Goal: Task Accomplishment & Management: Use online tool/utility

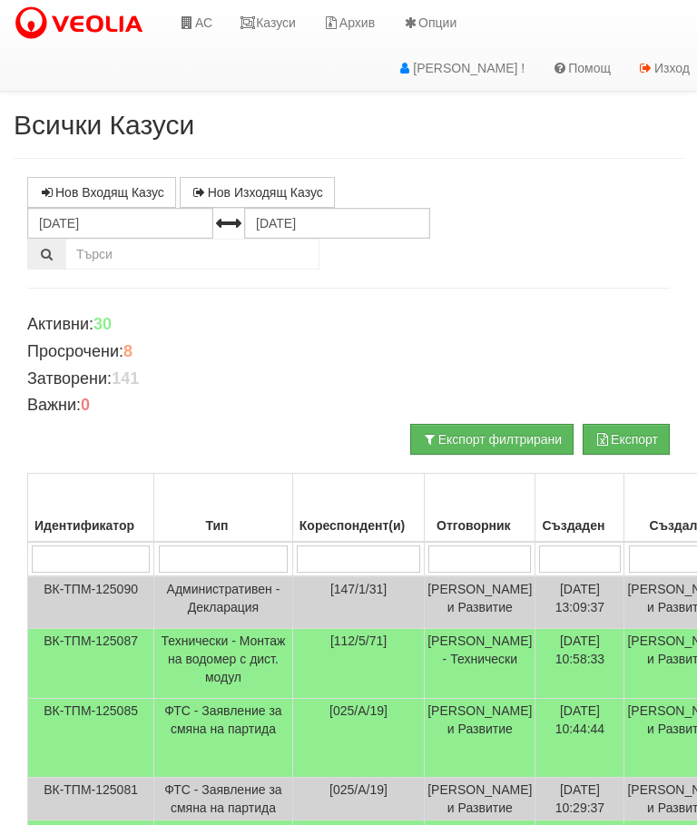
click at [278, 27] on link "Казуси" at bounding box center [267, 22] width 83 height 45
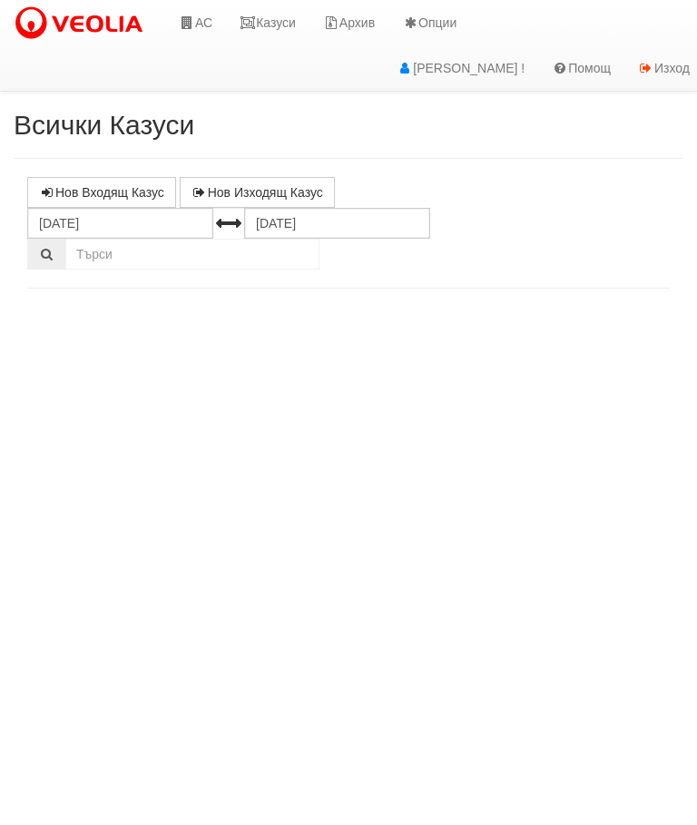
select select "10"
select select "1"
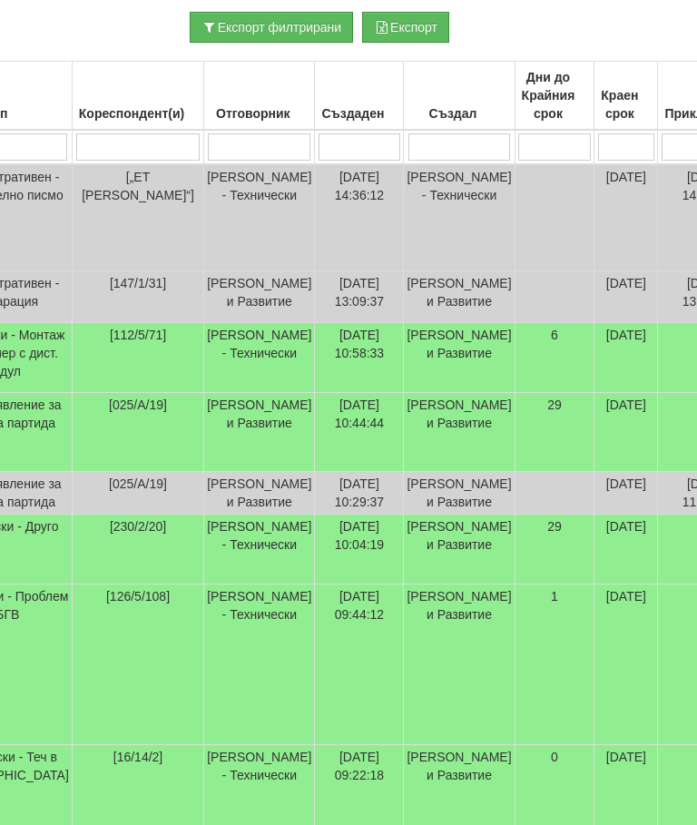
scroll to position [412, 0]
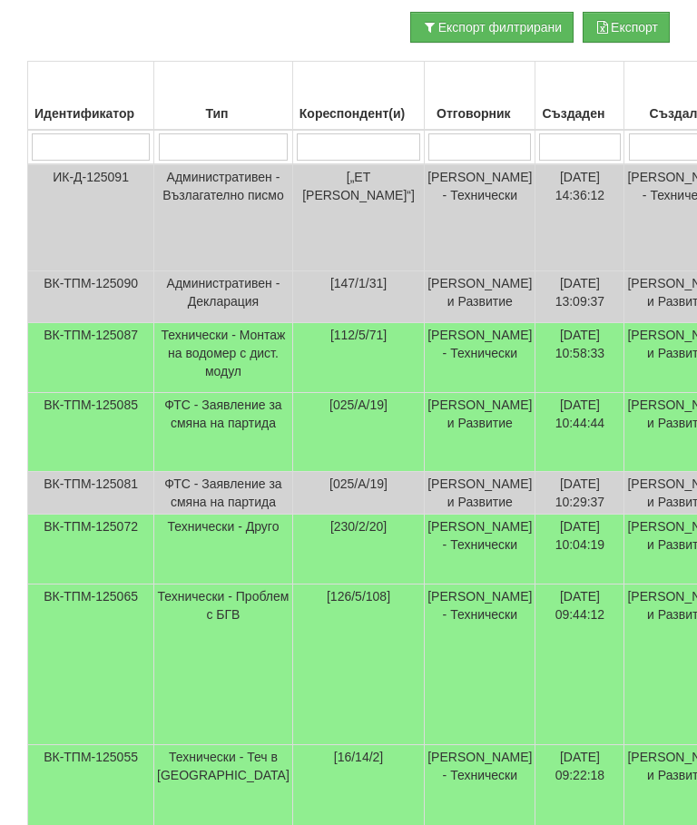
click at [209, 584] on td "Технически - Друго" at bounding box center [223, 550] width 139 height 70
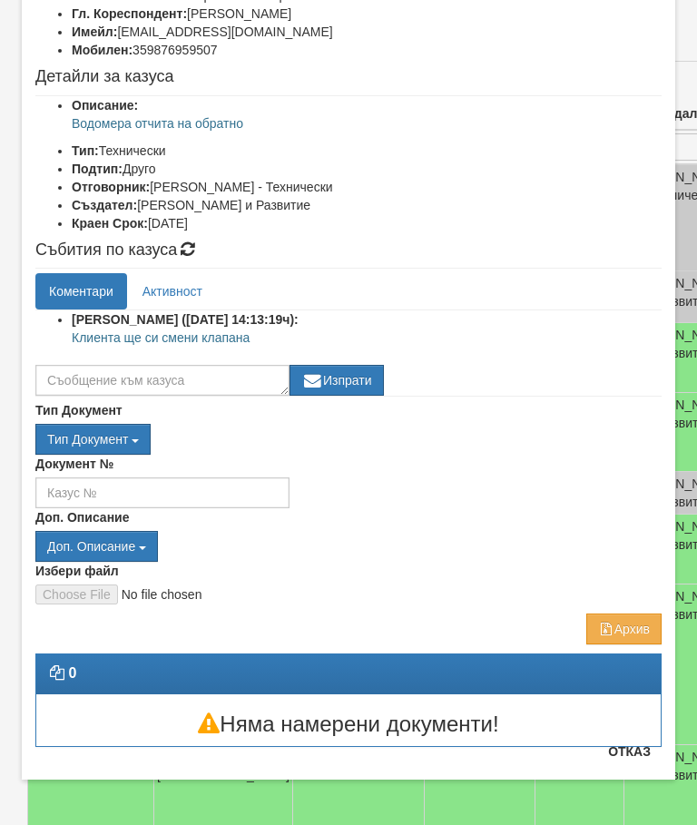
scroll to position [166, 0]
click at [636, 757] on button "Отказ" at bounding box center [629, 751] width 64 height 29
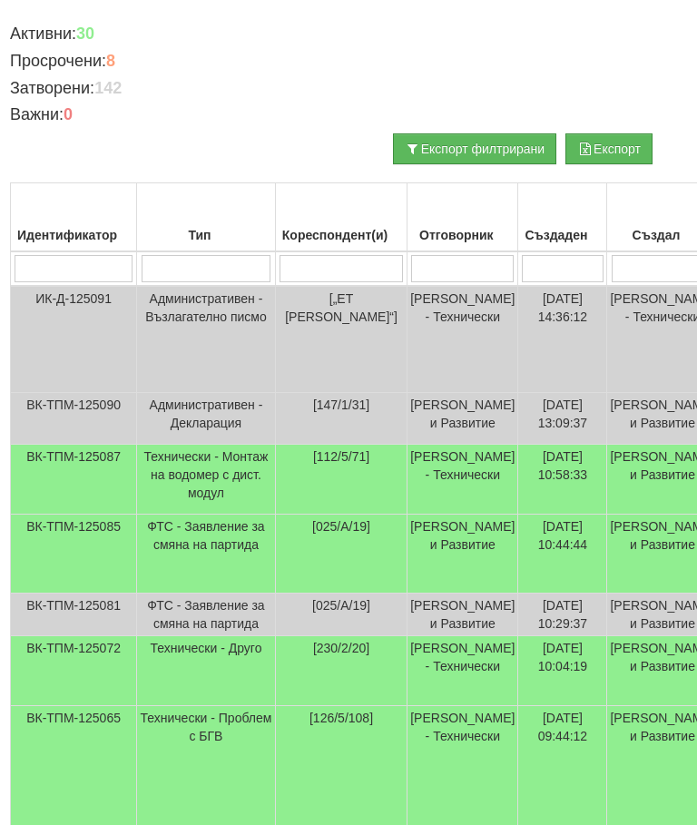
scroll to position [290, 16]
click at [173, 509] on td "Технически - Монтаж на водомер с дист. модул" at bounding box center [207, 480] width 139 height 70
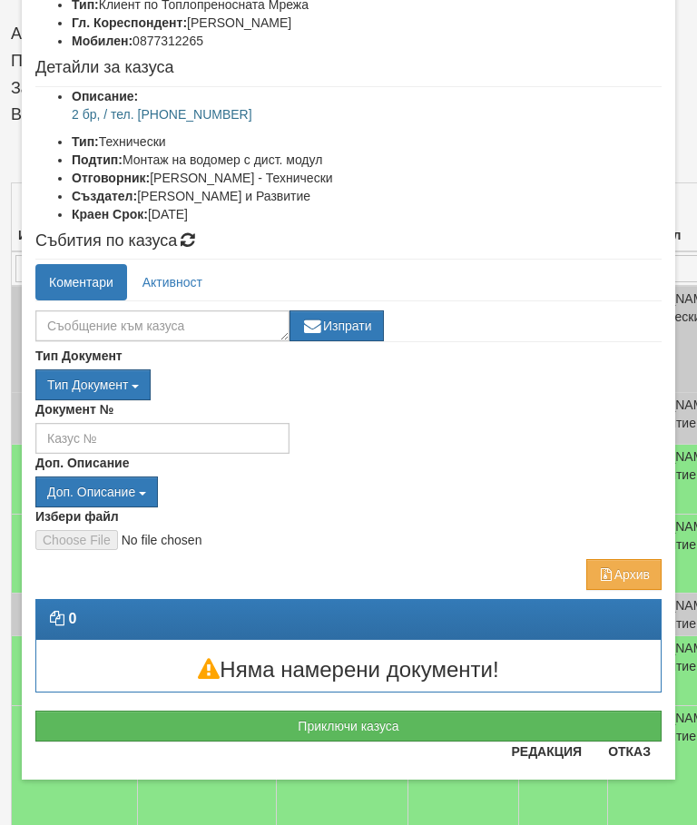
scroll to position [157, 0]
click at [644, 751] on button "Отказ" at bounding box center [629, 751] width 64 height 29
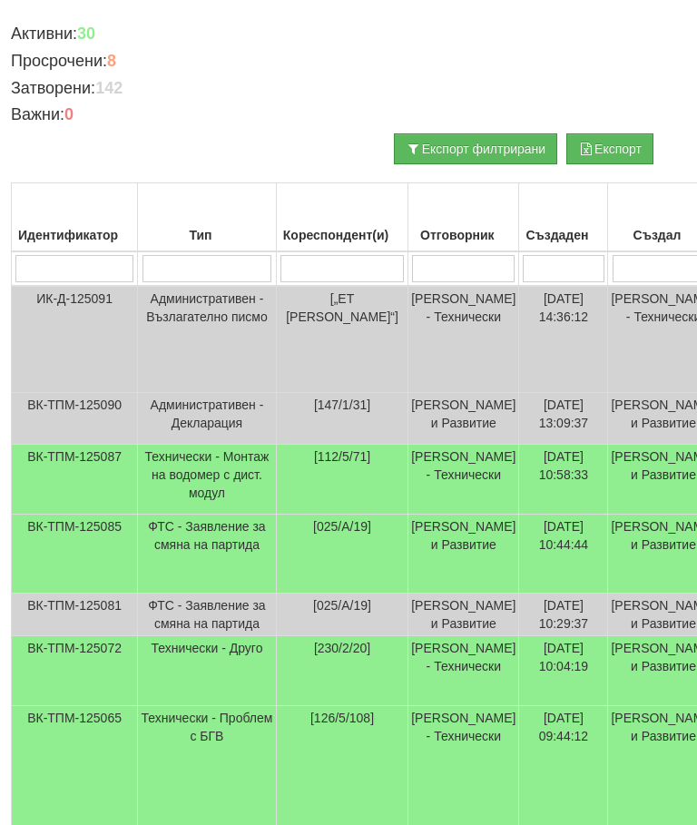
click at [291, 267] on input "search" at bounding box center [341, 268] width 123 height 27
type input "11"
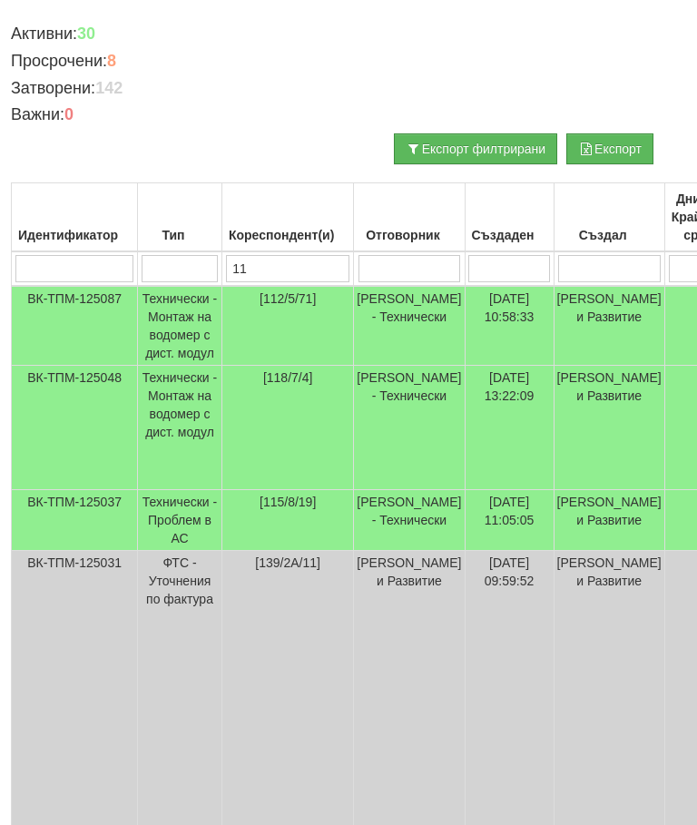
type input "112"
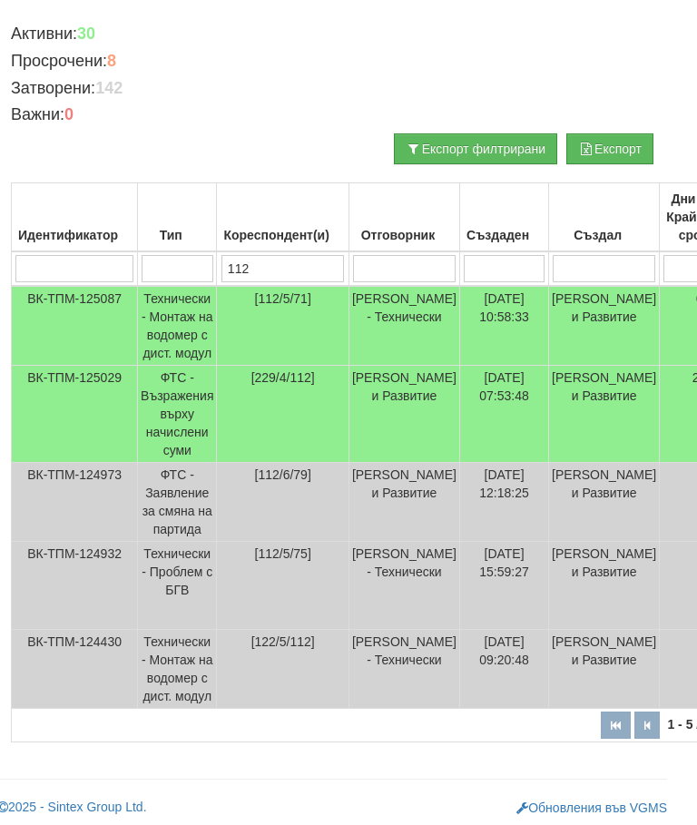
type input "112/"
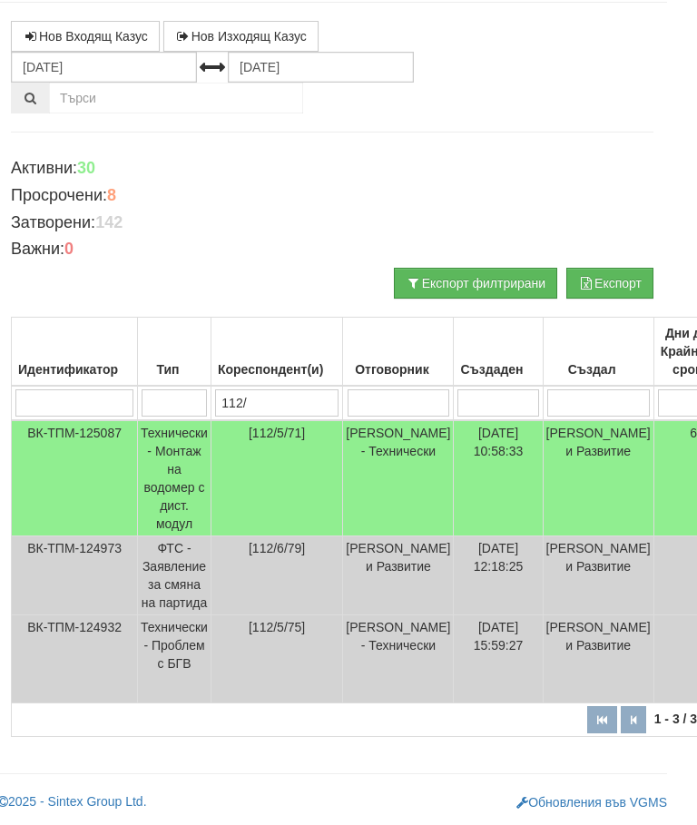
type input "112/5"
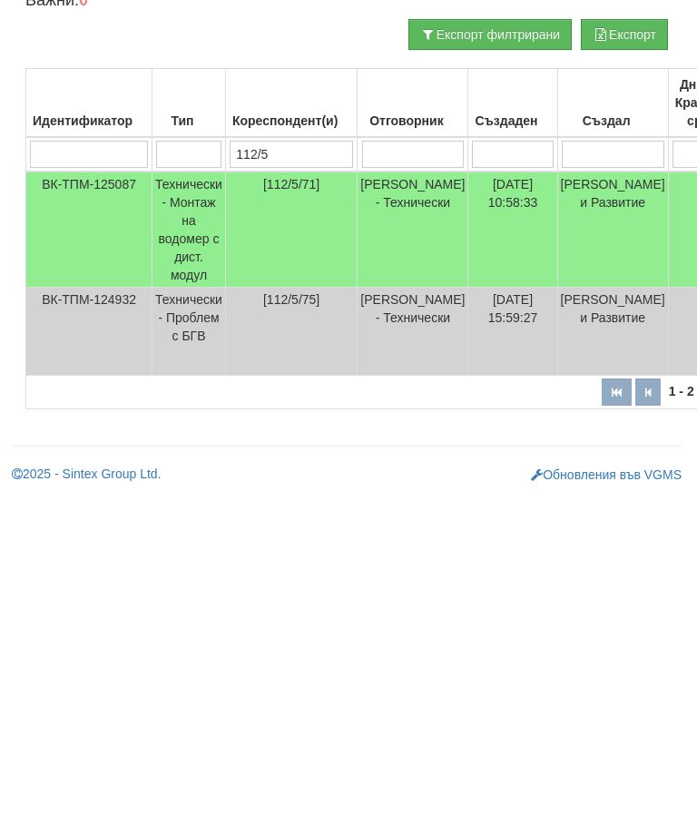
scroll to position [74, 702]
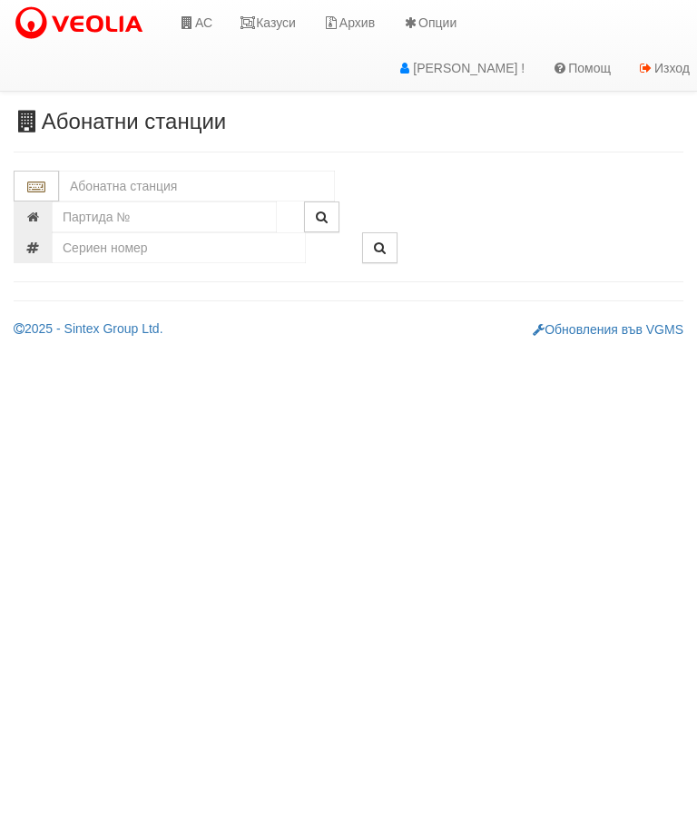
click at [76, 179] on input "text" at bounding box center [197, 186] width 276 height 31
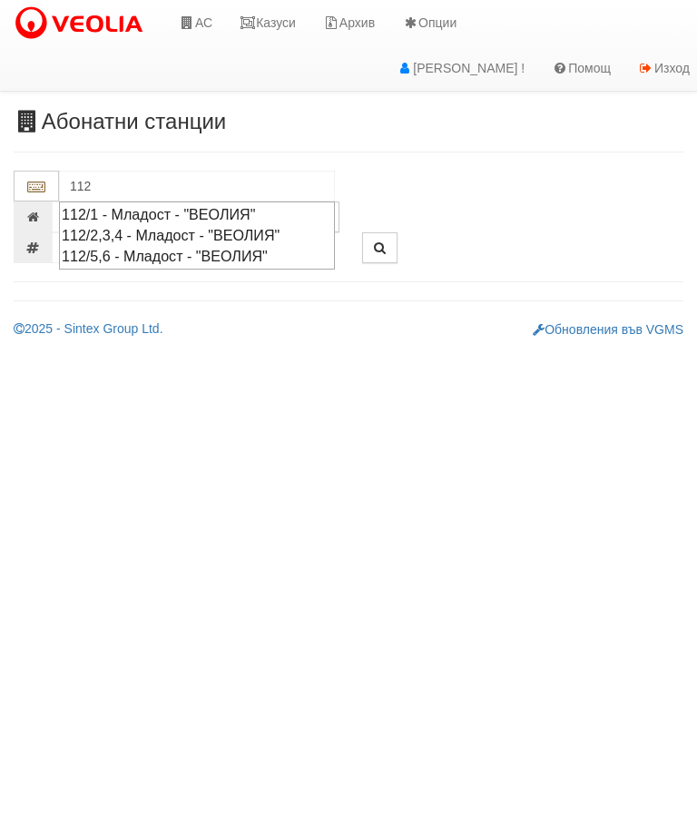
click at [182, 252] on div "112/5,6 - Младост - "ВЕОЛИЯ"" at bounding box center [197, 256] width 270 height 21
type input "112/5,6 - Младост - "ВЕОЛИЯ""
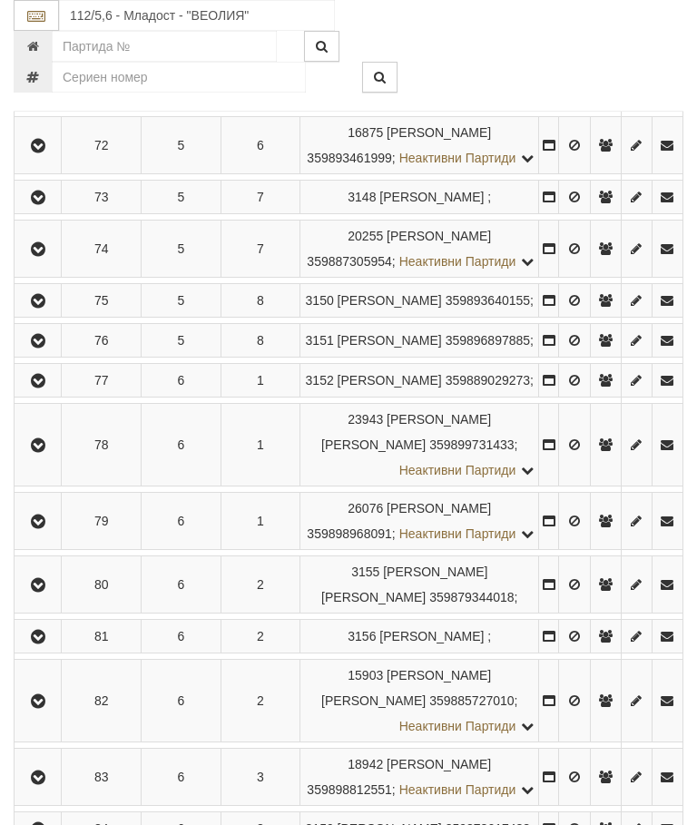
scroll to position [1019, 0]
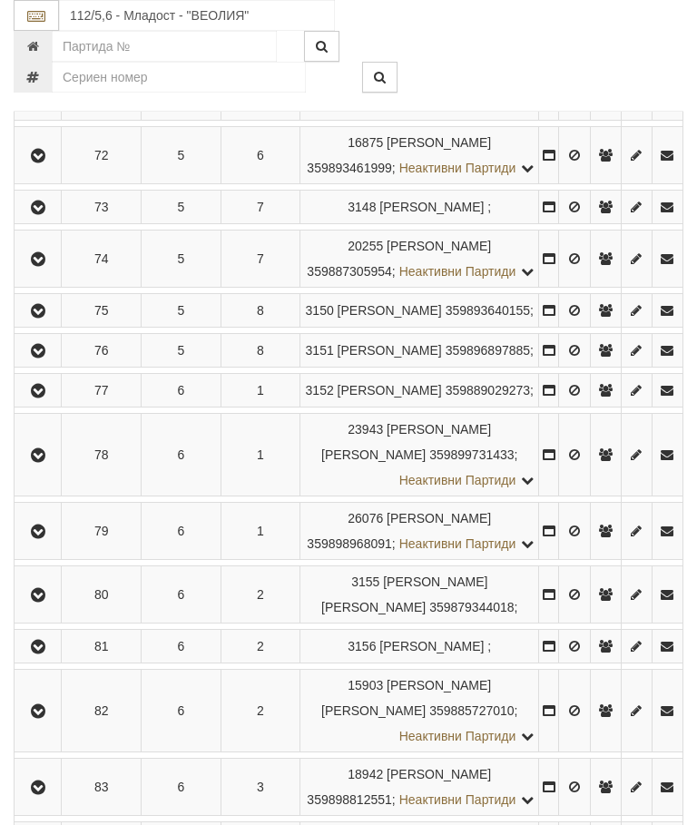
click at [47, 99] on icon "button" at bounding box center [38, 92] width 22 height 13
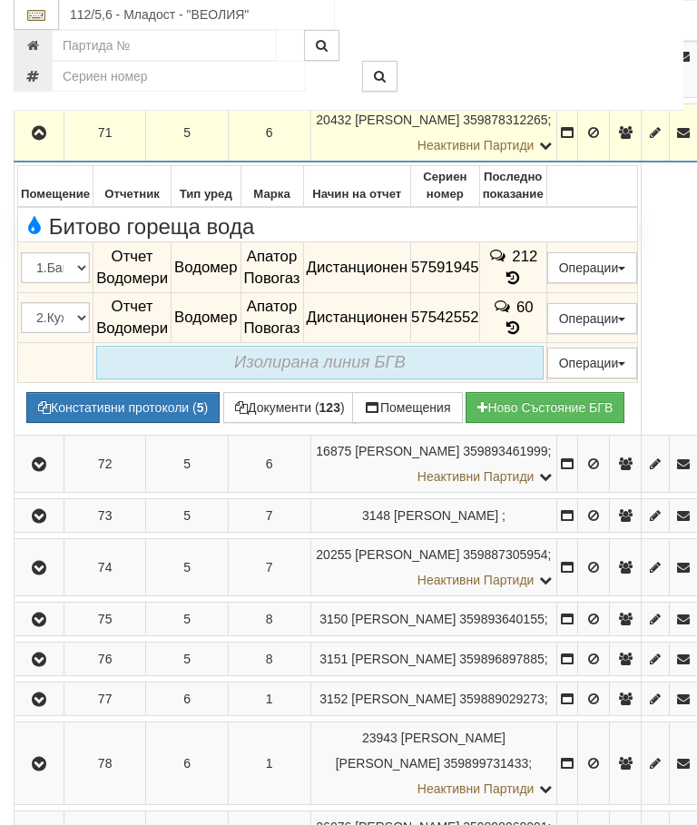
scroll to position [956, 0]
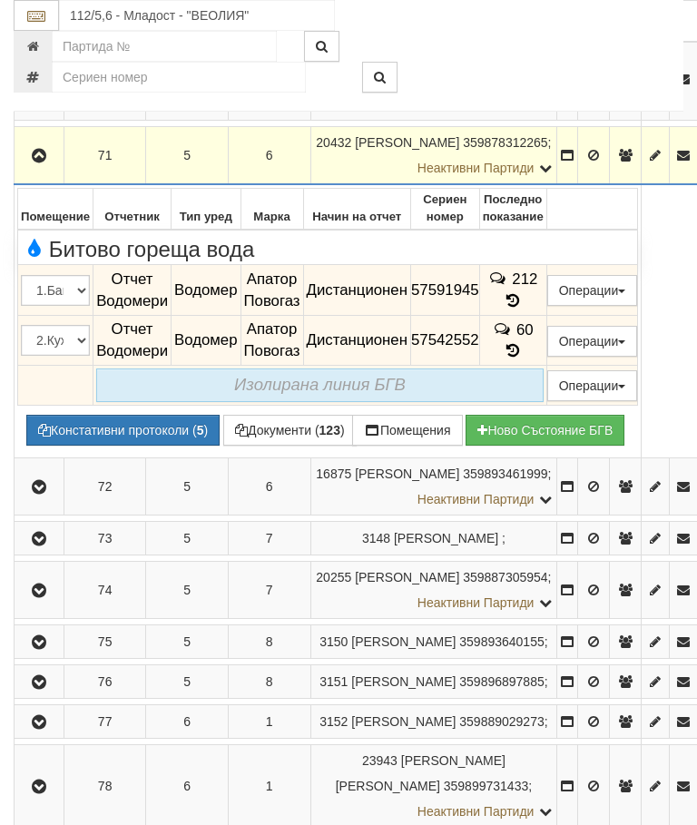
click at [0, 0] on button "Редакция / Протокол" at bounding box center [0, 0] width 0 height 0
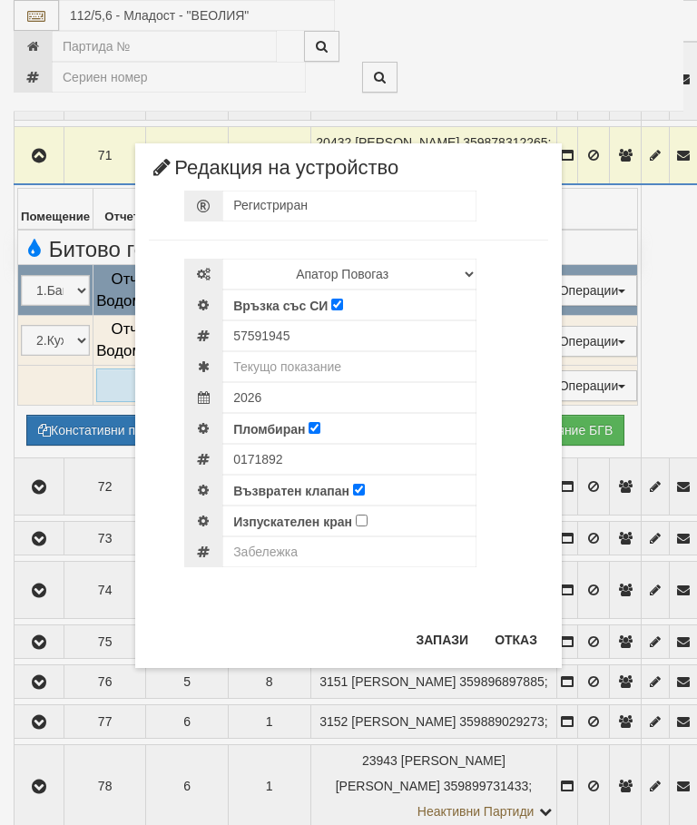
click at [516, 654] on button "Отказ" at bounding box center [516, 639] width 64 height 29
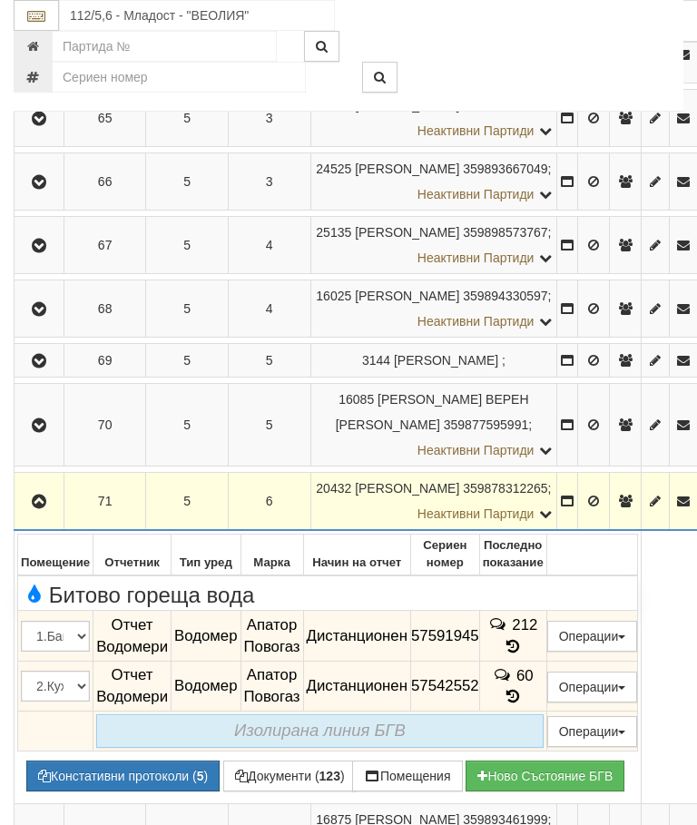
scroll to position [609, 0]
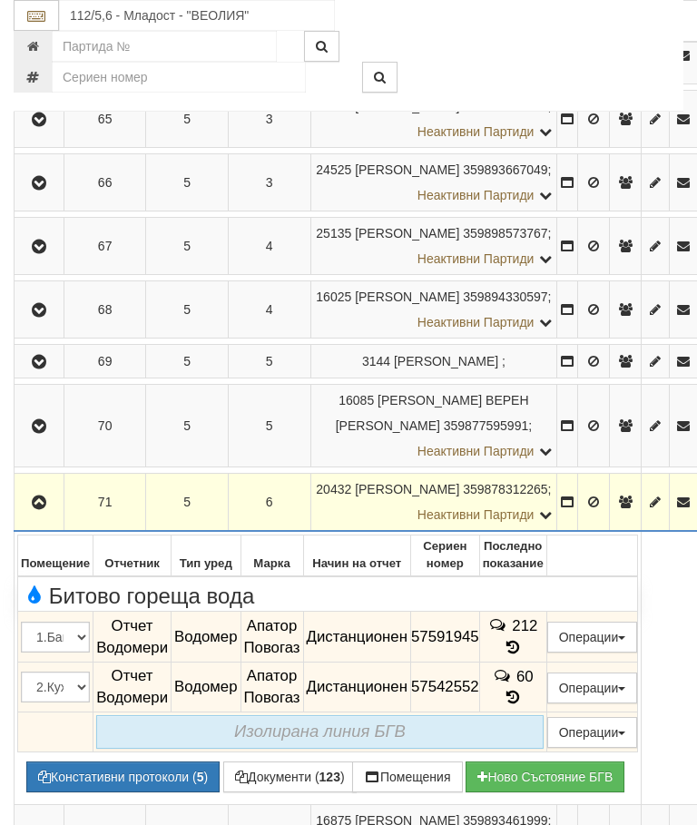
click at [44, 496] on icon "button" at bounding box center [39, 502] width 22 height 13
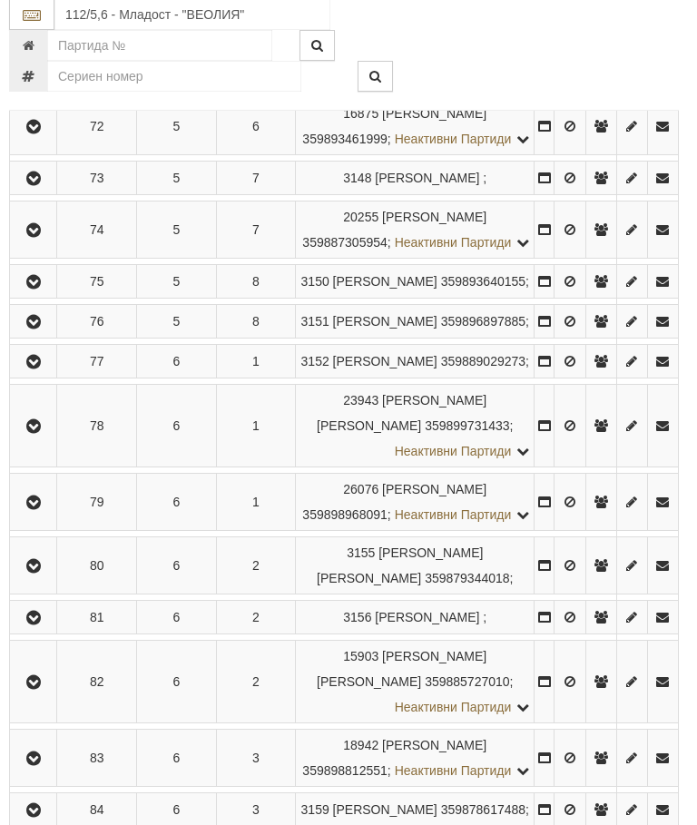
scroll to position [1048, 5]
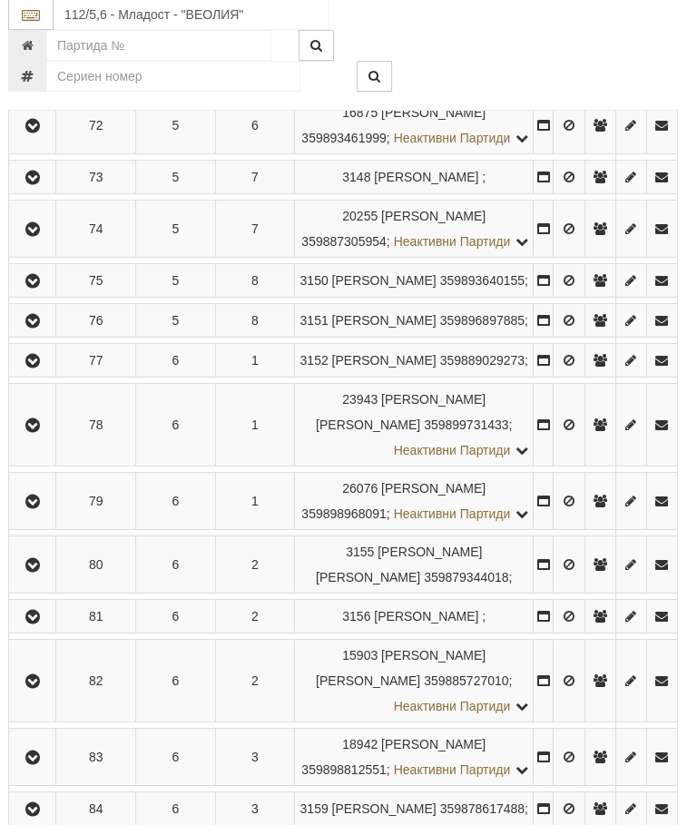
click at [33, 289] on icon "button" at bounding box center [34, 282] width 22 height 13
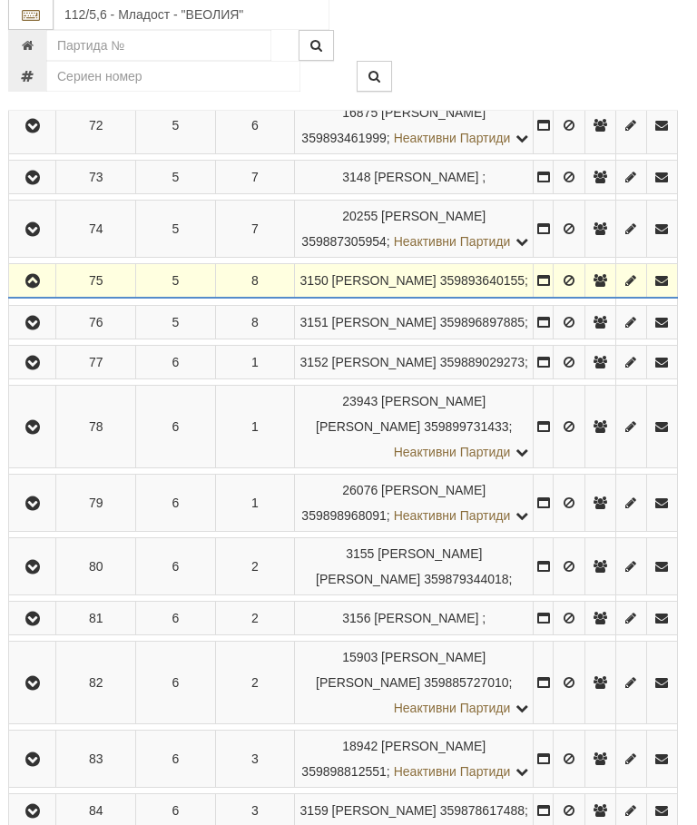
scroll to position [1049, 5]
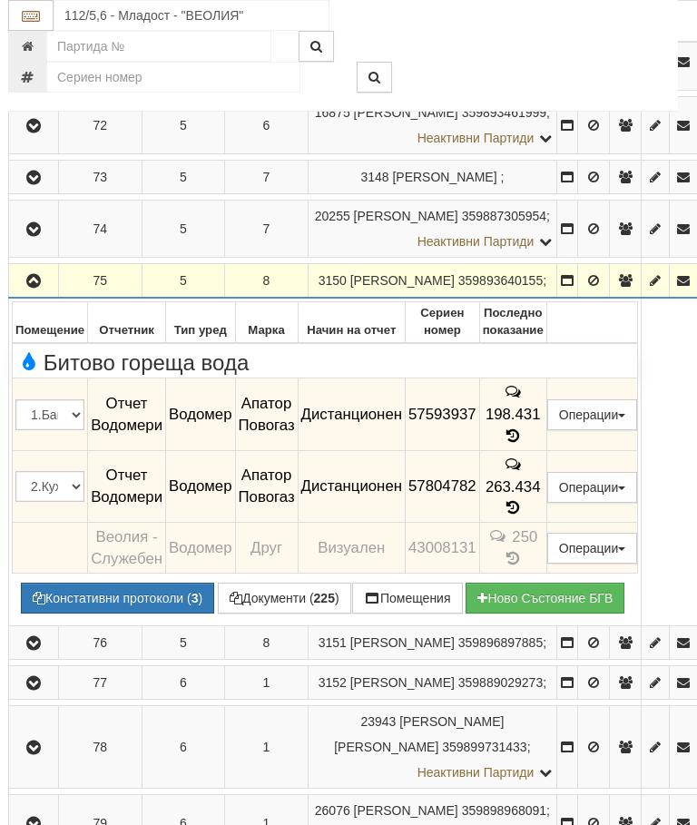
click at [0, 0] on button "Редакция / Протокол" at bounding box center [0, 0] width 0 height 0
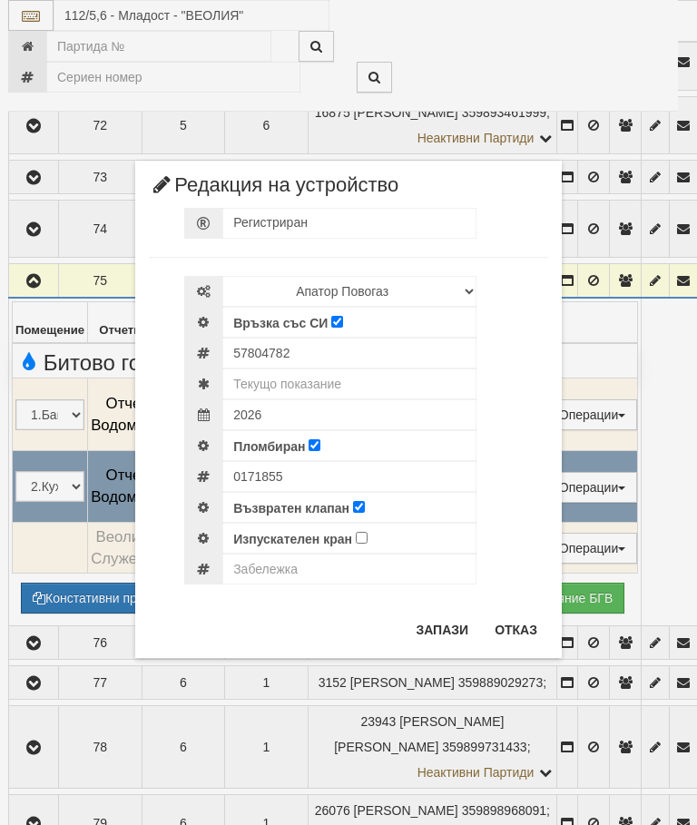
click at [506, 625] on button "Отказ" at bounding box center [516, 629] width 64 height 29
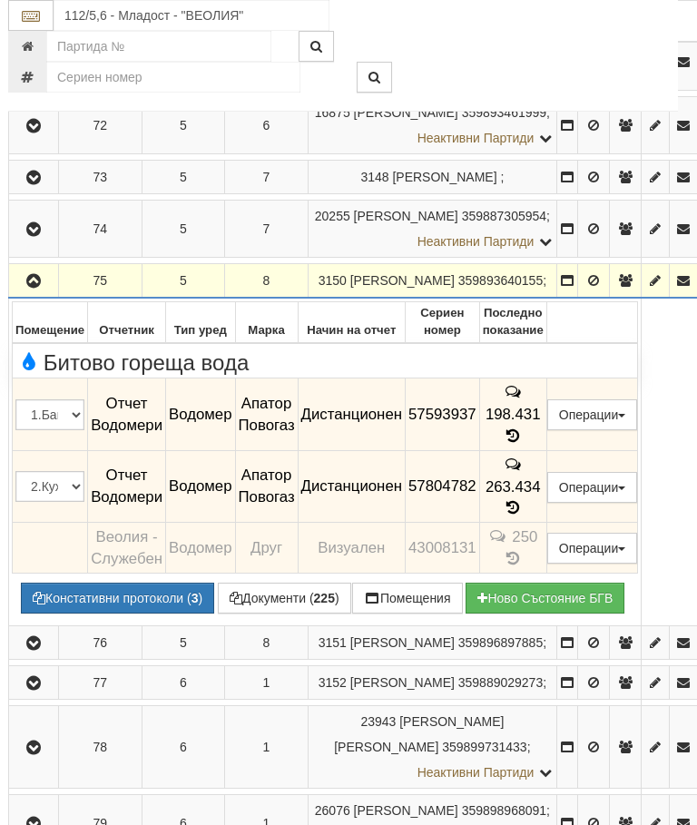
click at [0, 0] on button "Редакция / Протокол" at bounding box center [0, 0] width 0 height 0
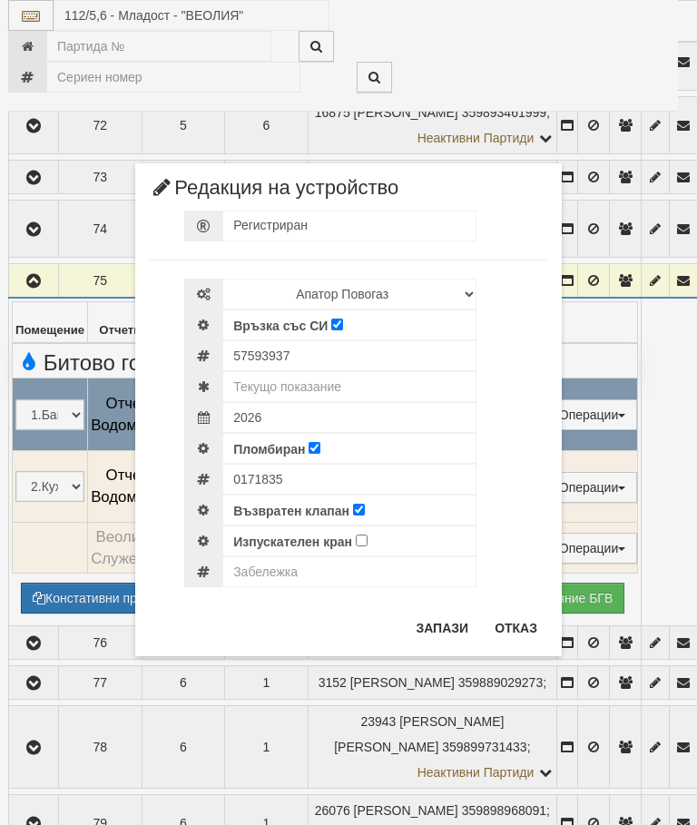
click at [513, 621] on button "Отказ" at bounding box center [516, 627] width 64 height 29
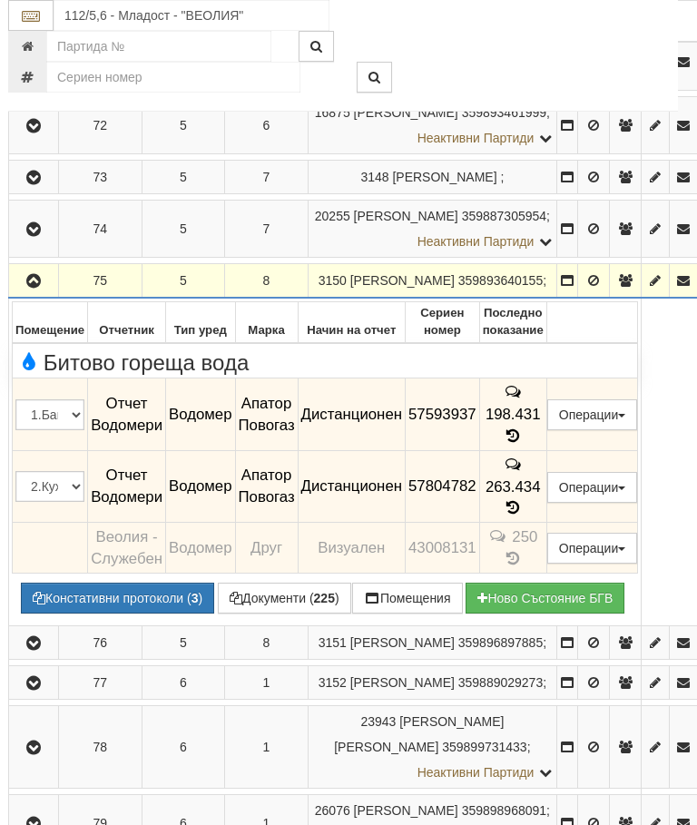
click at [44, 288] on icon "button" at bounding box center [34, 281] width 22 height 13
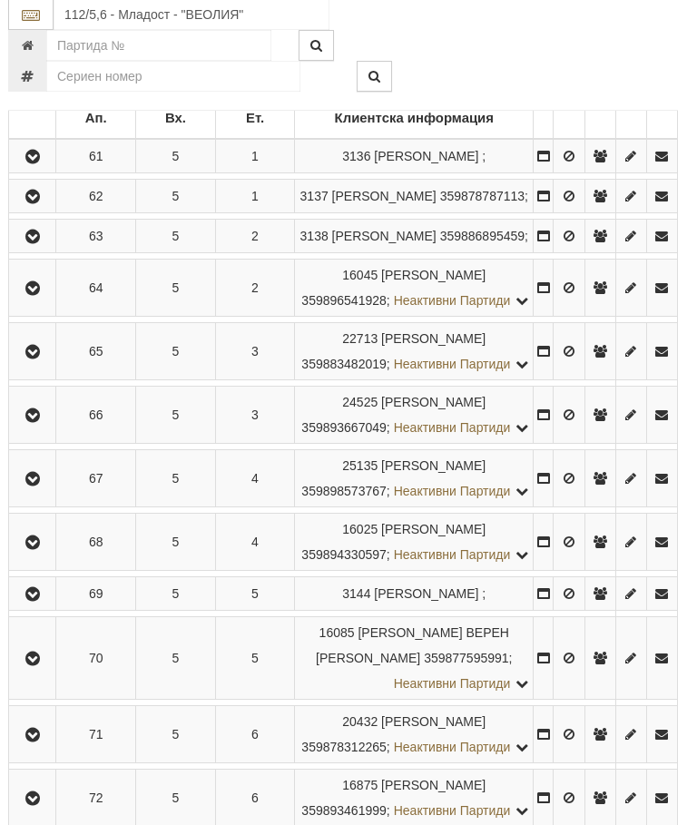
scroll to position [0, 5]
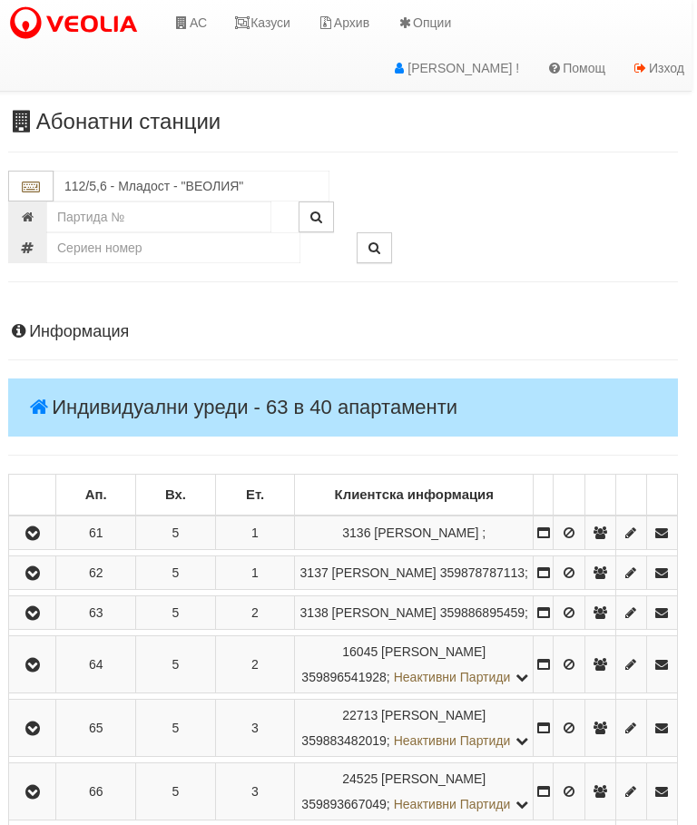
click at [277, 28] on link "Казуси" at bounding box center [262, 22] width 83 height 45
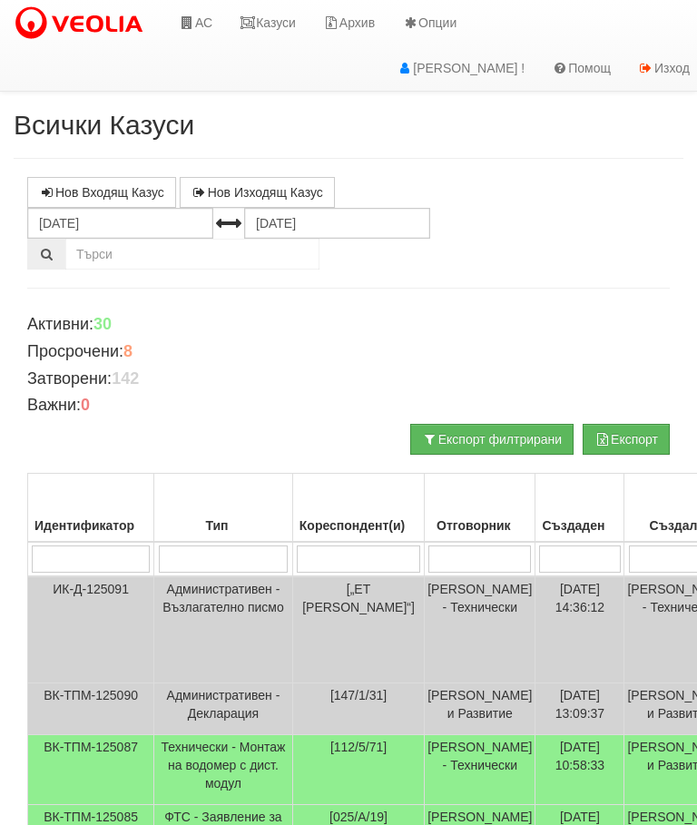
click at [448, 553] on input "search" at bounding box center [479, 558] width 103 height 27
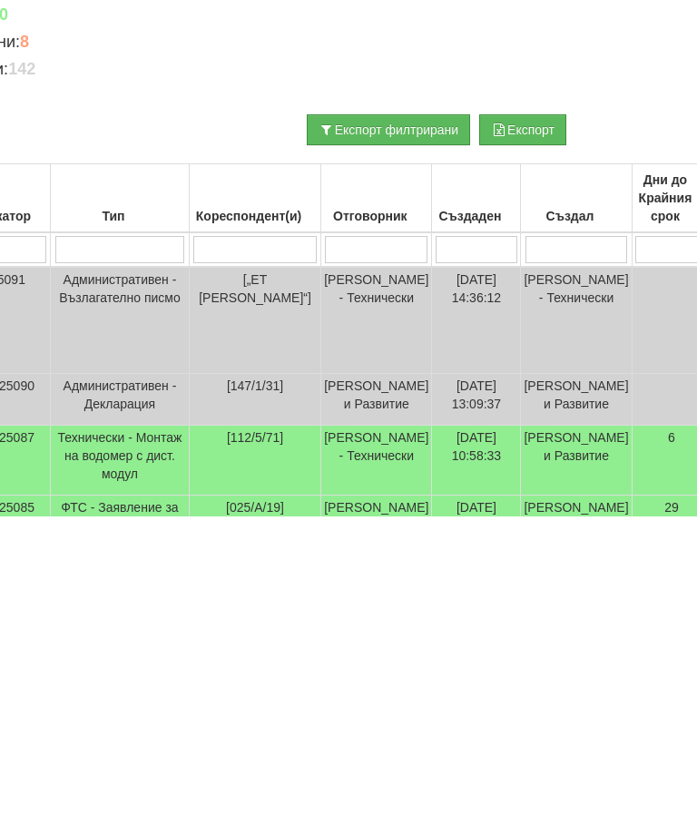
type input "С"
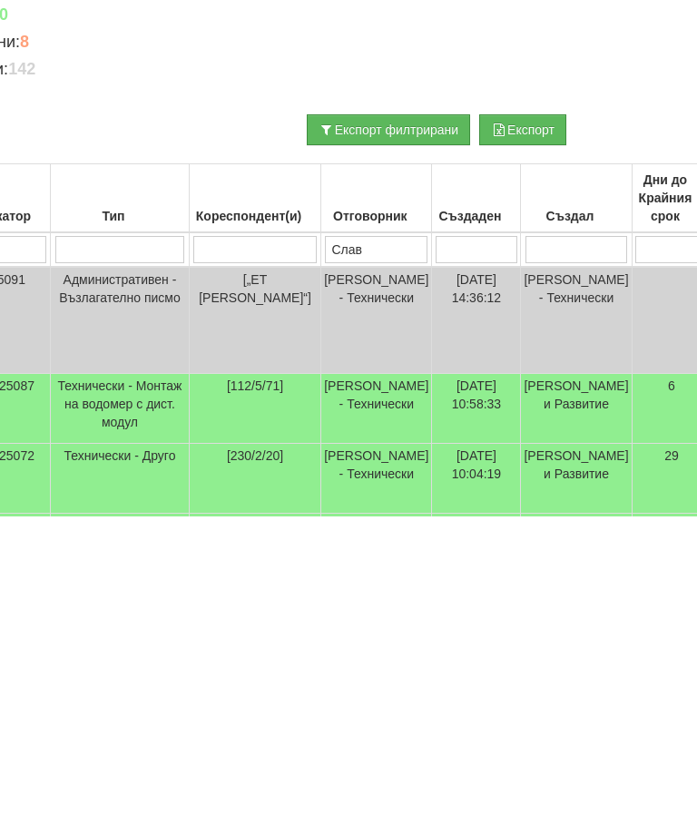
type input "Слави"
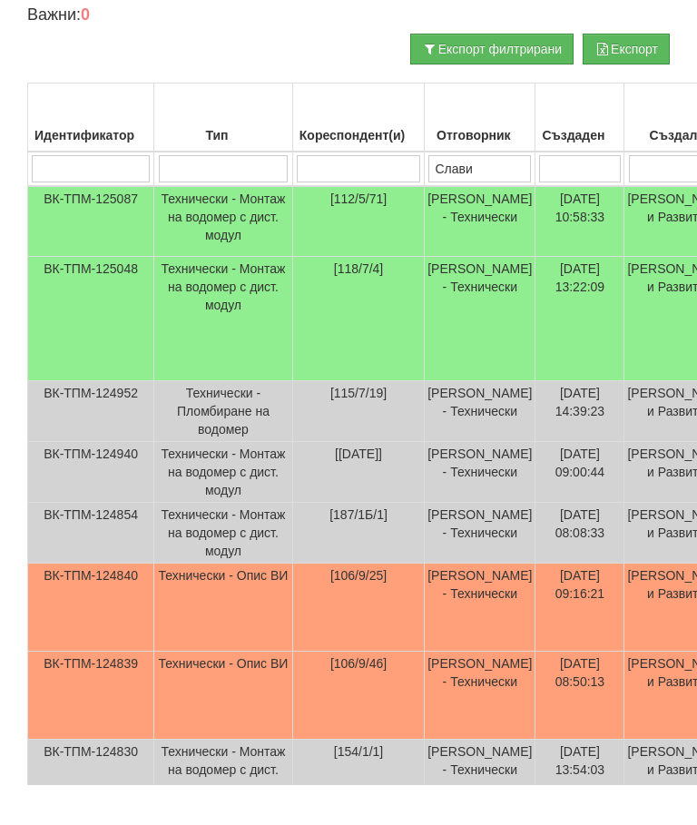
scroll to position [221, 0]
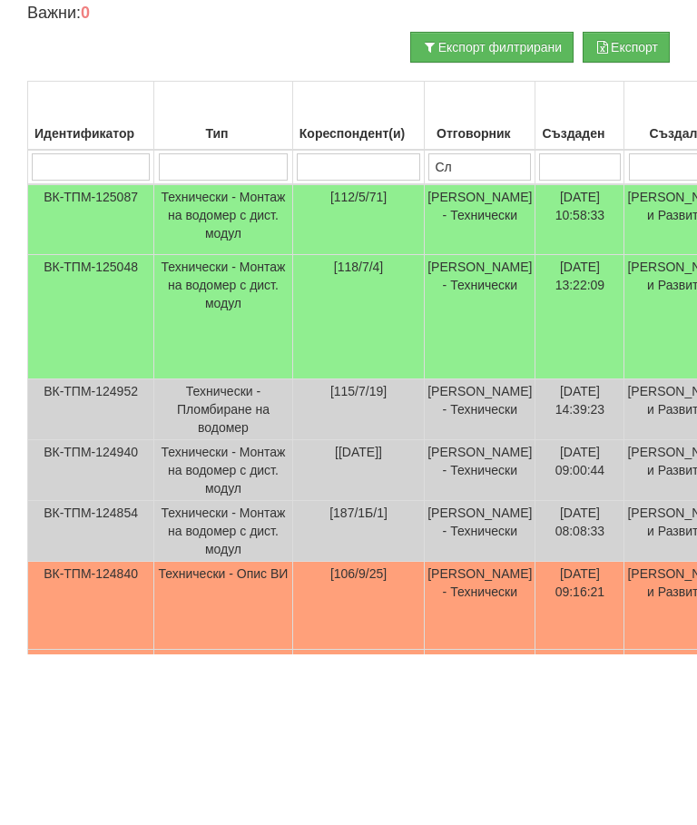
type input "С"
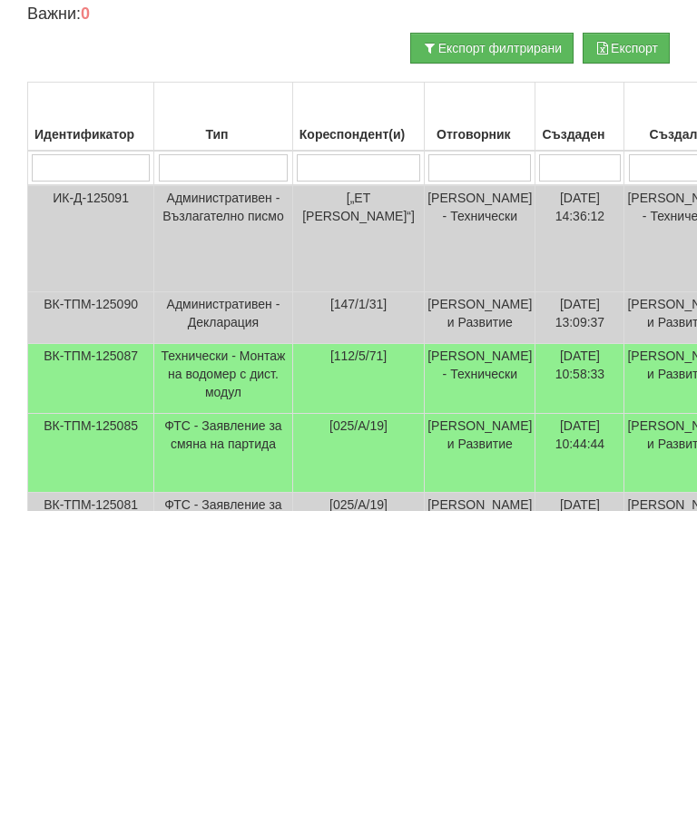
scroll to position [0, 0]
